Goal: Task Accomplishment & Management: Use online tool/utility

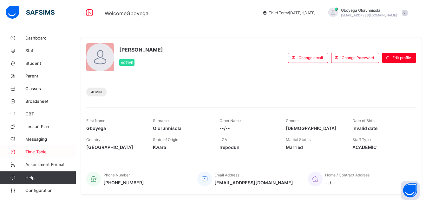
click at [29, 150] on span "Time Table" at bounding box center [50, 152] width 51 height 5
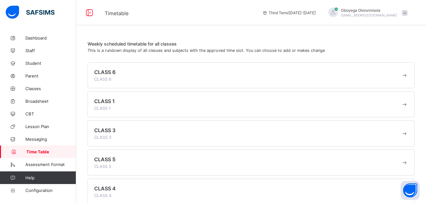
click at [401, 76] on span at bounding box center [247, 76] width 307 height 2
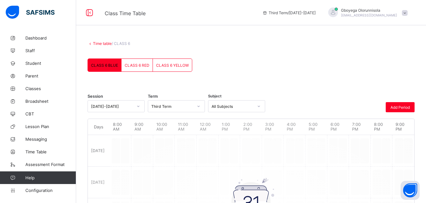
click at [139, 67] on span "CLASS 6 RED" at bounding box center [137, 65] width 25 height 5
click at [106, 64] on span "CLASS 6 BLUE" at bounding box center [104, 65] width 27 height 5
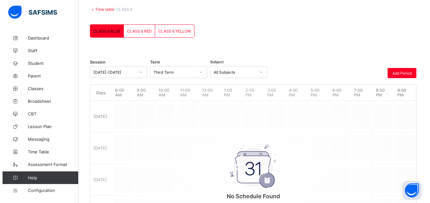
scroll to position [36, 0]
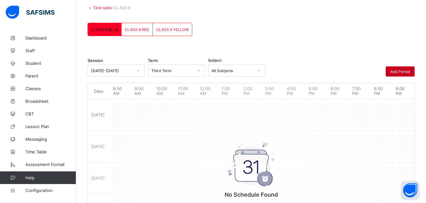
click at [402, 73] on span "Add Period" at bounding box center [399, 71] width 19 height 5
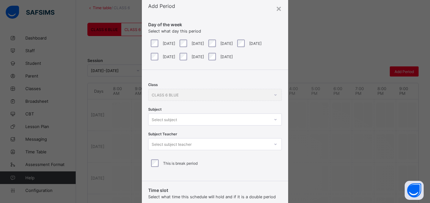
scroll to position [0, 0]
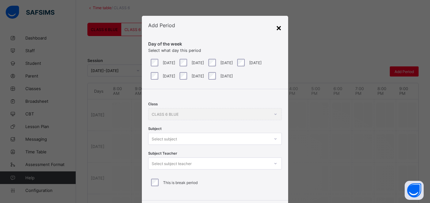
click at [278, 29] on div "×" at bounding box center [279, 27] width 6 height 11
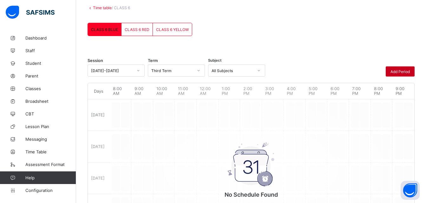
click at [400, 71] on span "Add Period" at bounding box center [399, 71] width 19 height 5
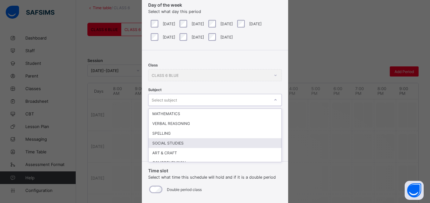
click at [188, 106] on div "option SOCIAL STUDIES focused, 4 of 19. 19 results available. Use Up and Down t…" at bounding box center [215, 100] width 134 height 12
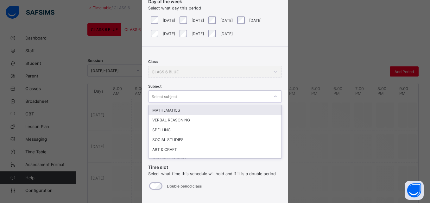
click at [178, 111] on div "MATHEMATICS" at bounding box center [215, 111] width 133 height 10
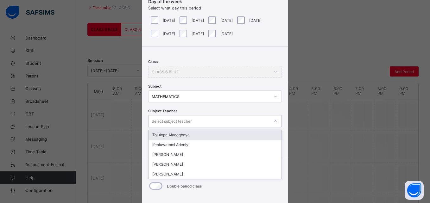
click at [180, 119] on div "Select subject teacher" at bounding box center [172, 121] width 40 height 12
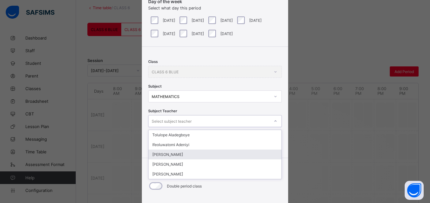
click at [187, 156] on div "[PERSON_NAME]" at bounding box center [215, 155] width 133 height 10
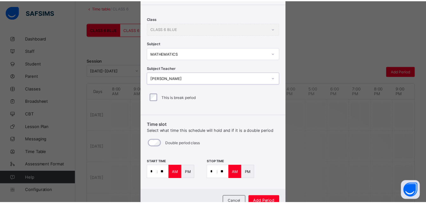
scroll to position [111, 0]
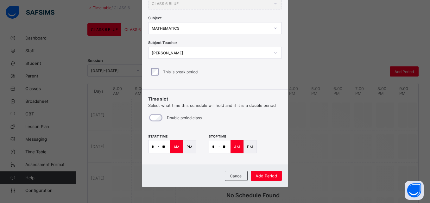
click at [222, 145] on input "**" at bounding box center [225, 147] width 11 height 13
type input "**"
click at [269, 176] on span "Add Period" at bounding box center [267, 176] width 22 height 5
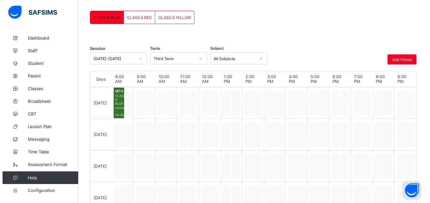
scroll to position [0, 0]
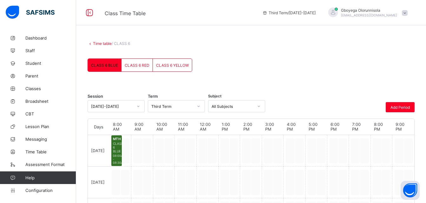
click at [133, 69] on div "CLASS 6 RED" at bounding box center [136, 65] width 31 height 13
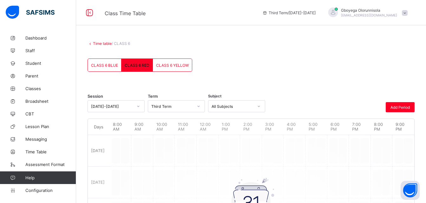
click at [173, 63] on span "CLASS 6 YELLOW" at bounding box center [172, 65] width 33 height 5
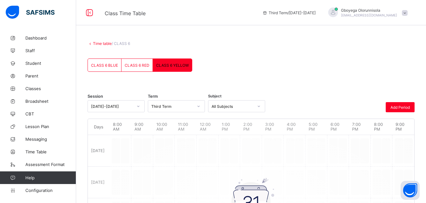
click at [102, 44] on link "Time table" at bounding box center [102, 43] width 19 height 5
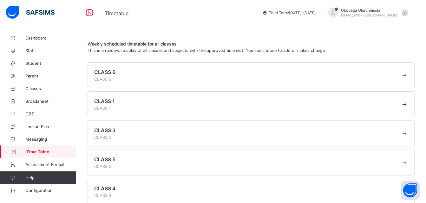
click at [142, 109] on div "CLASS 1 CLASS 1" at bounding box center [247, 104] width 307 height 13
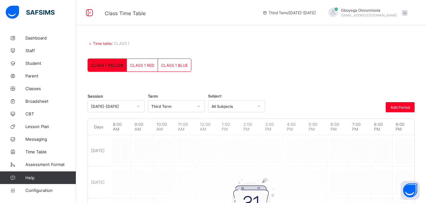
click at [102, 43] on link "Time table" at bounding box center [102, 43] width 19 height 5
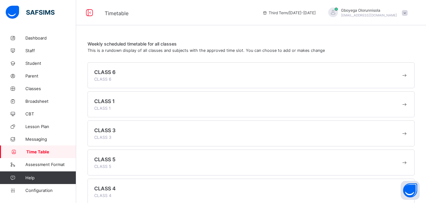
click at [167, 168] on div "CLASS 5 CLASS 5" at bounding box center [247, 163] width 307 height 13
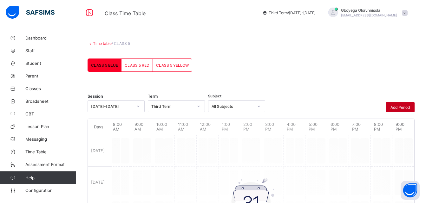
click at [399, 105] on span "Add Period" at bounding box center [399, 107] width 19 height 5
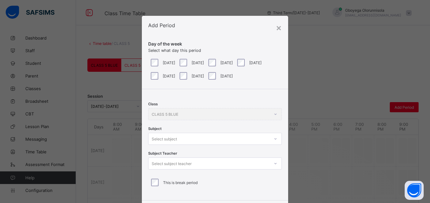
click at [153, 65] on div "[DATE]" at bounding box center [163, 63] width 26 height 8
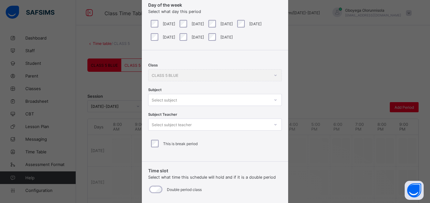
click at [188, 106] on div "Select subject" at bounding box center [215, 100] width 134 height 12
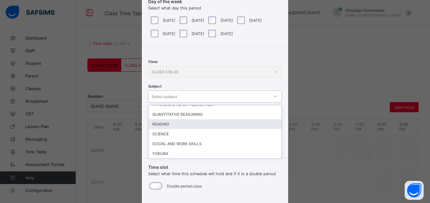
scroll to position [133, 0]
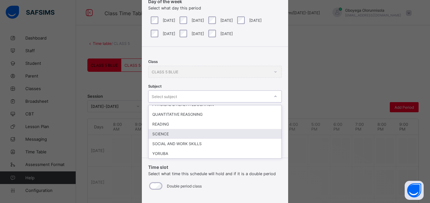
click at [173, 132] on div "SCIENCE" at bounding box center [215, 134] width 133 height 10
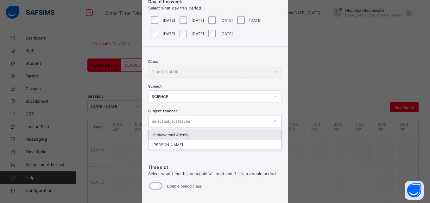
click at [188, 119] on div "Select subject teacher" at bounding box center [172, 121] width 40 height 12
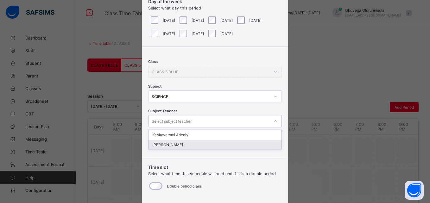
click at [192, 145] on div "[PERSON_NAME]" at bounding box center [215, 145] width 133 height 10
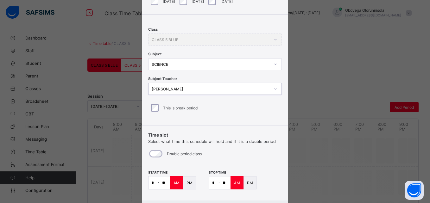
scroll to position [73, 0]
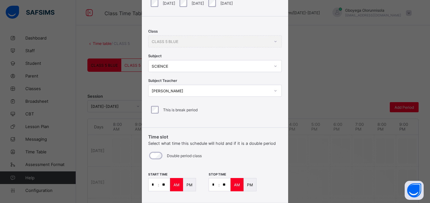
click at [223, 187] on input "**" at bounding box center [225, 185] width 11 height 13
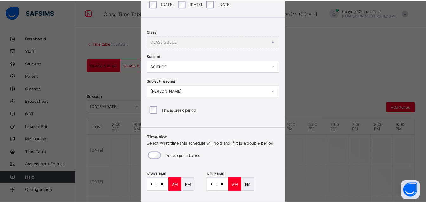
scroll to position [111, 0]
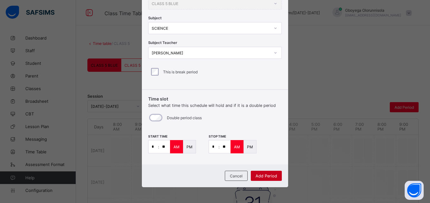
type input "**"
click at [266, 178] on span "Add Period" at bounding box center [267, 176] width 22 height 5
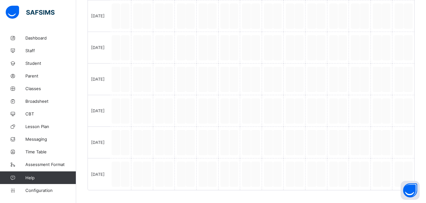
scroll to position [0, 0]
